Goal: Task Accomplishment & Management: Manage account settings

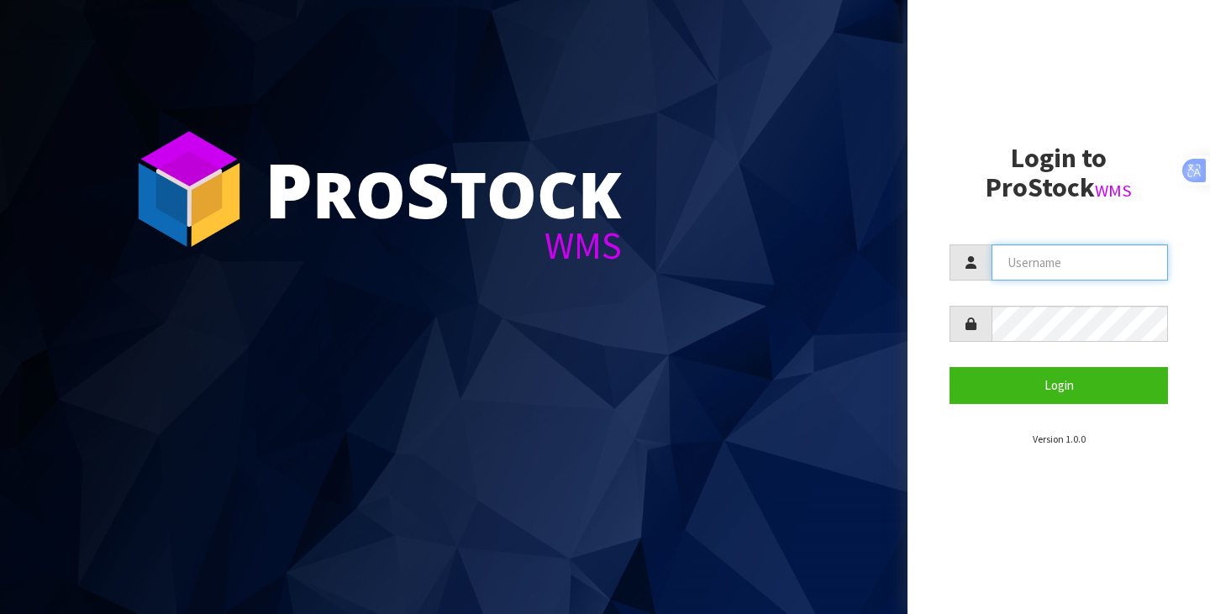
type input "[PERSON_NAME][EMAIL_ADDRESS][DOMAIN_NAME]"
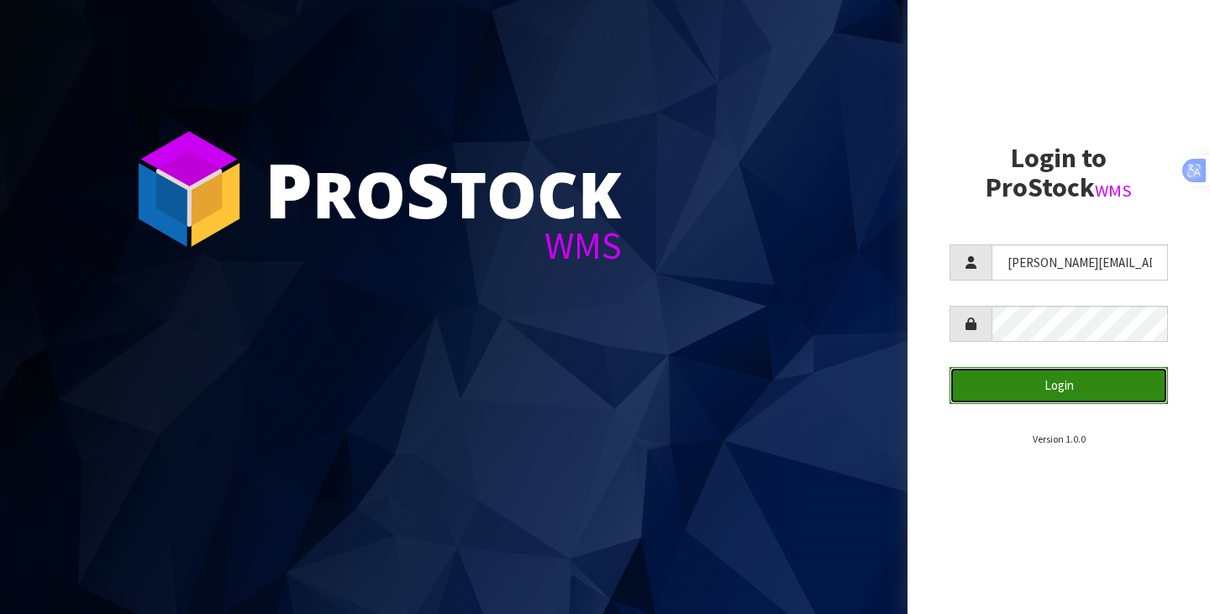
click at [1013, 381] on button "Login" at bounding box center [1058, 385] width 218 height 36
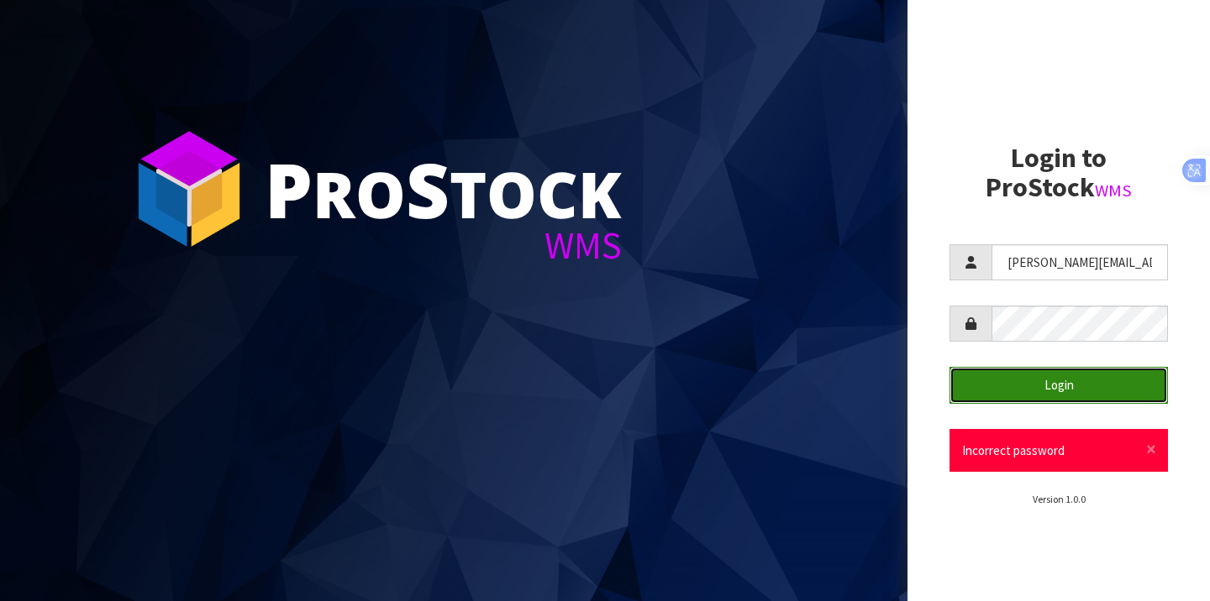
click at [1068, 384] on button "Login" at bounding box center [1058, 385] width 218 height 36
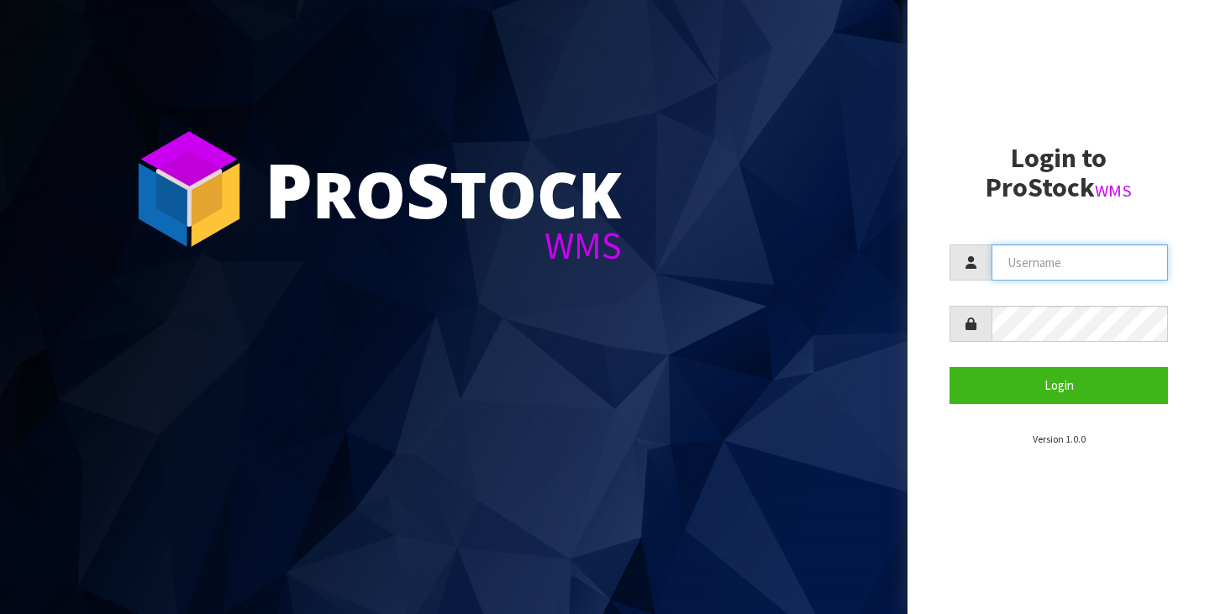
type input "[PERSON_NAME][EMAIL_ADDRESS][DOMAIN_NAME]"
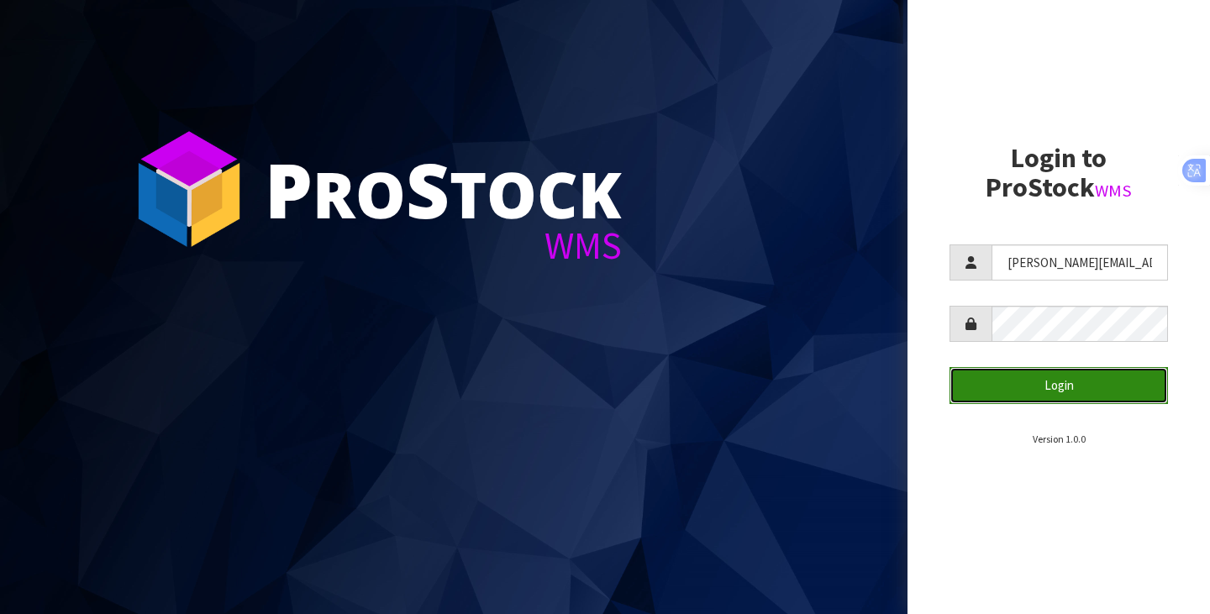
click at [1079, 387] on button "Login" at bounding box center [1058, 385] width 218 height 36
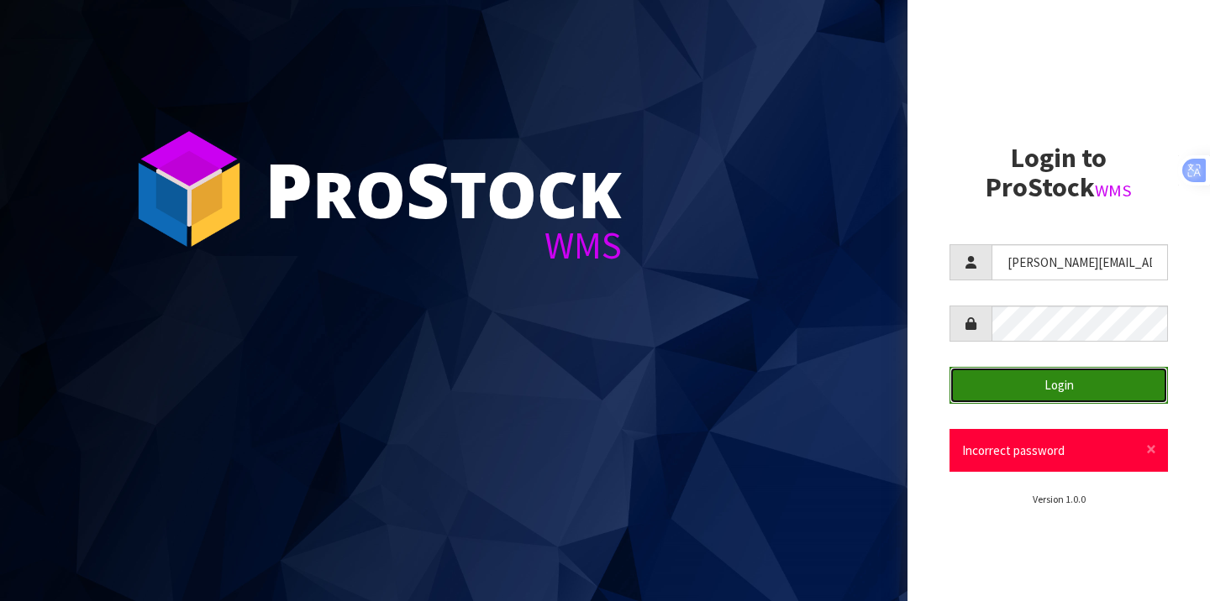
click at [1069, 386] on button "Login" at bounding box center [1058, 385] width 218 height 36
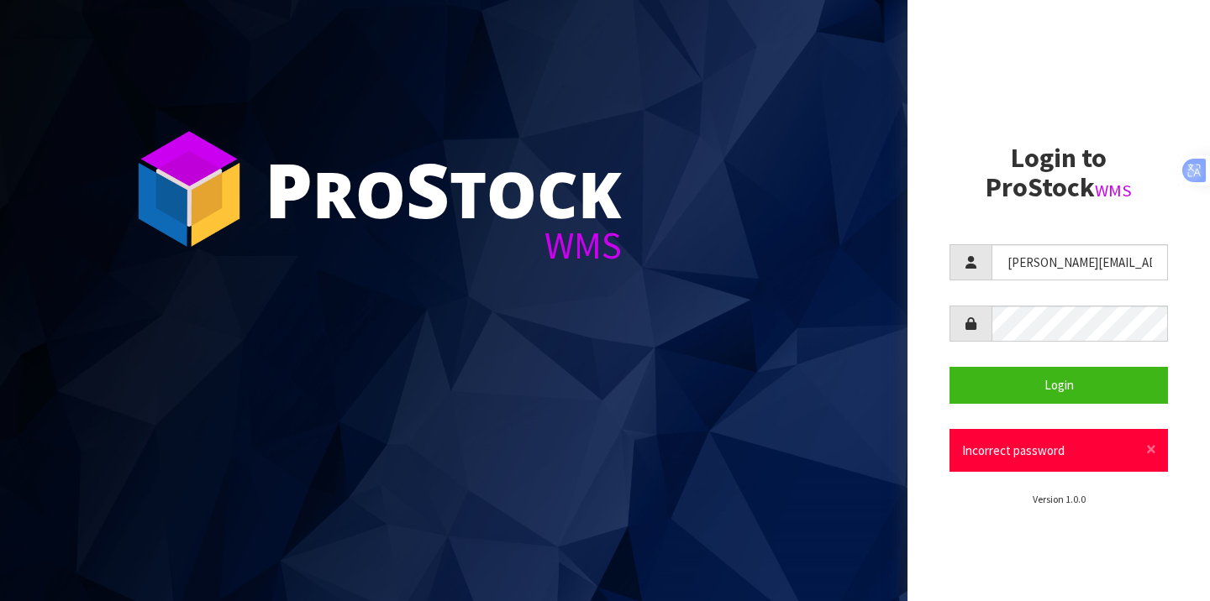
click at [997, 550] on aside "Login to ProStock WMS natasha@amacron.co.nz Login × Close Incorrect password Ve…" at bounding box center [1058, 300] width 302 height 601
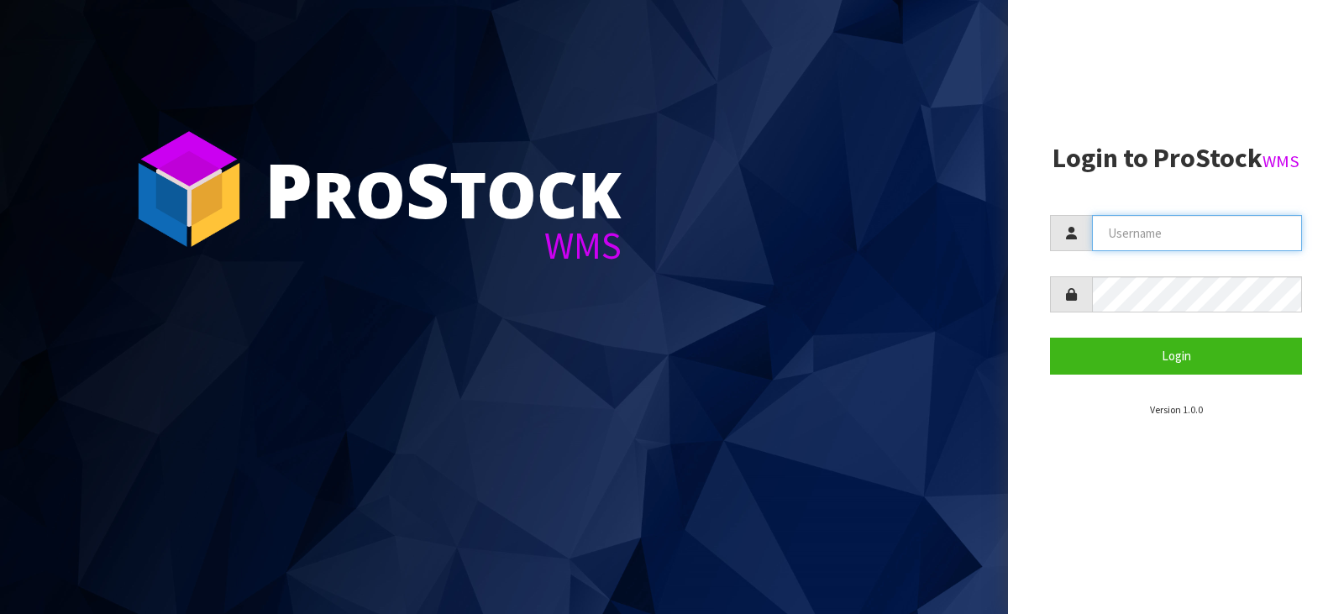
type input "[PERSON_NAME][EMAIL_ADDRESS][DOMAIN_NAME]"
